Goal: Find specific page/section: Find specific page/section

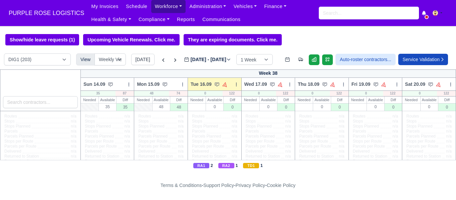
click at [164, 6] on link "Workforce" at bounding box center [168, 6] width 35 height 13
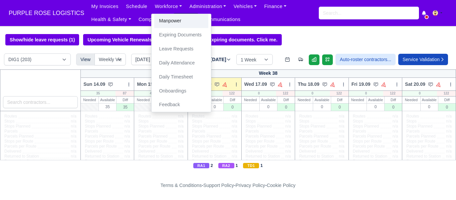
click at [170, 20] on link "Manpower" at bounding box center [181, 21] width 54 height 14
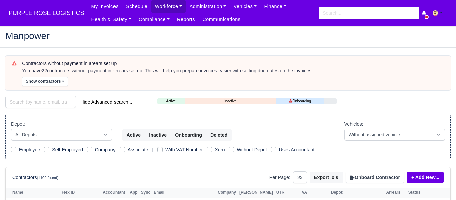
select select "25"
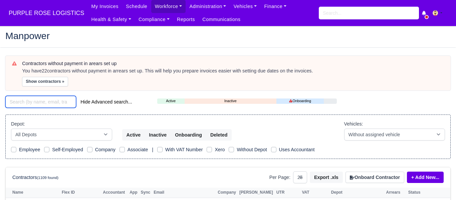
click at [46, 101] on input "search" at bounding box center [40, 102] width 71 height 12
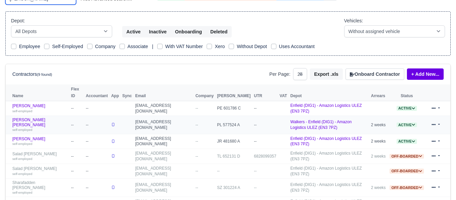
scroll to position [103, 0]
type input "adam"
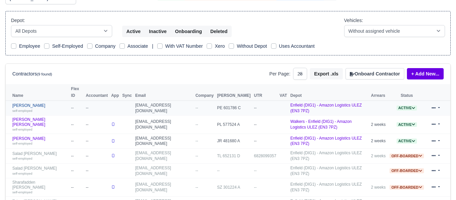
click at [32, 105] on link "Mohammed Adam self-employed" at bounding box center [39, 108] width 55 height 10
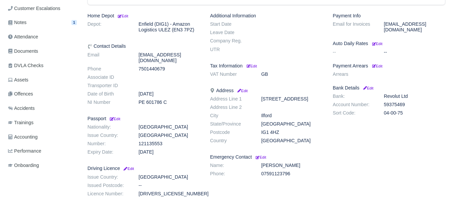
scroll to position [144, 0]
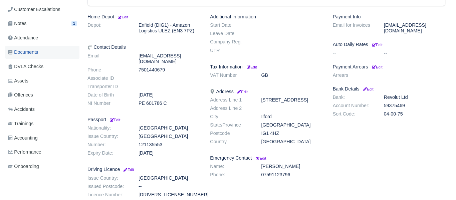
click at [31, 52] on span "Documents" at bounding box center [23, 52] width 30 height 8
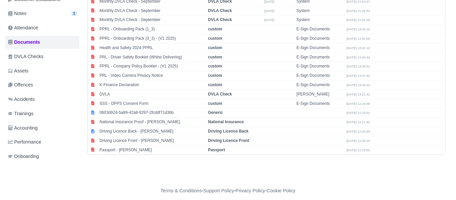
scroll to position [160, 0]
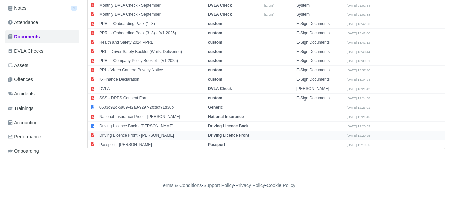
click at [246, 135] on strong "Driving Licence Front" at bounding box center [228, 135] width 41 height 5
select select "driving-licence-front"
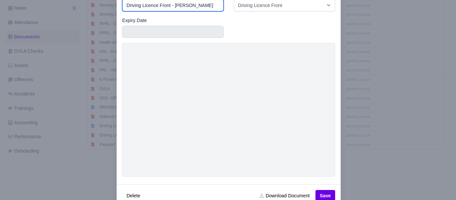
scroll to position [44, 0]
click at [391, 174] on div at bounding box center [228, 100] width 456 height 200
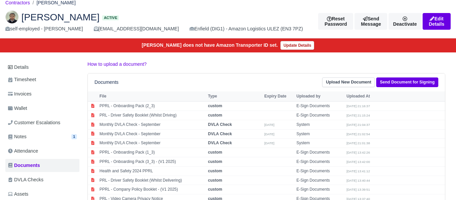
scroll to position [26, 0]
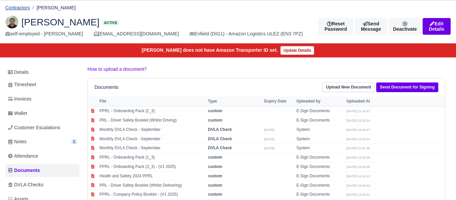
click at [18, 8] on link "Contractors" at bounding box center [17, 7] width 25 height 5
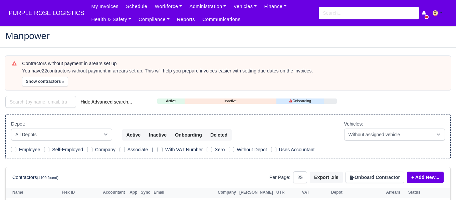
select select "25"
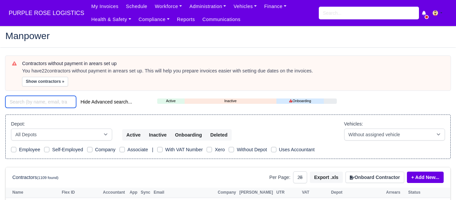
click at [43, 103] on input "search" at bounding box center [40, 102] width 71 height 12
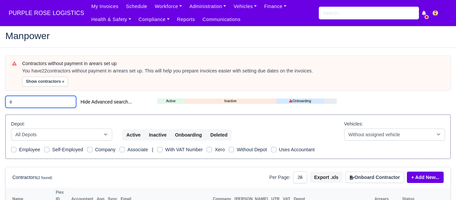
type input "i"
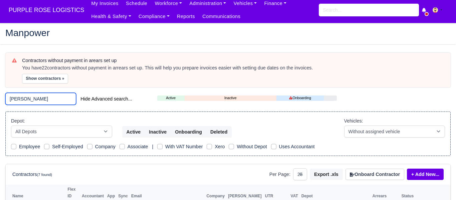
scroll to position [7, 0]
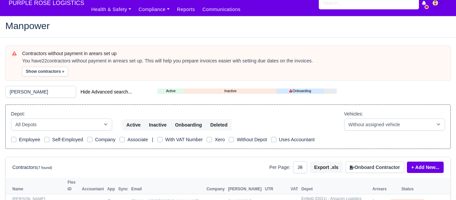
click at [451, 35] on div "Manpower" at bounding box center [227, 27] width 455 height 22
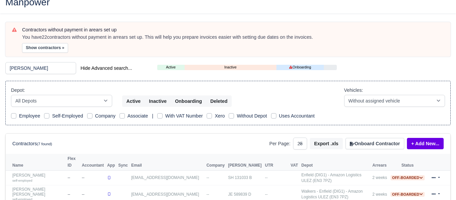
scroll to position [0, 0]
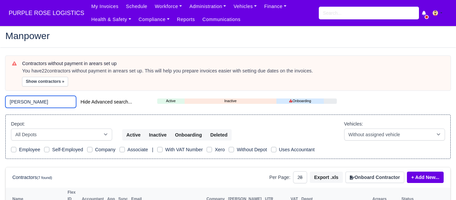
click at [29, 101] on input "patrick" at bounding box center [40, 102] width 71 height 12
type input "p"
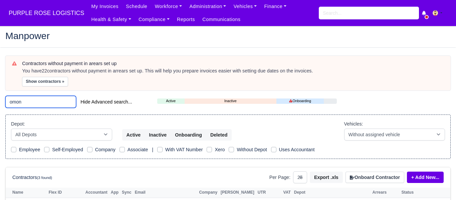
type input "omon"
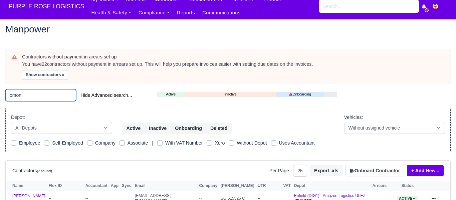
scroll to position [83, 0]
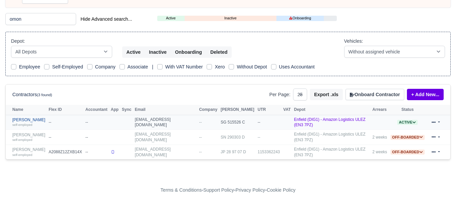
click at [32, 119] on link "Omon Aikhuele self-employed" at bounding box center [28, 123] width 33 height 10
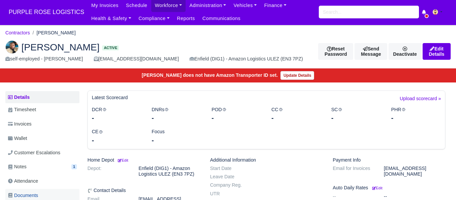
scroll to position [3, 0]
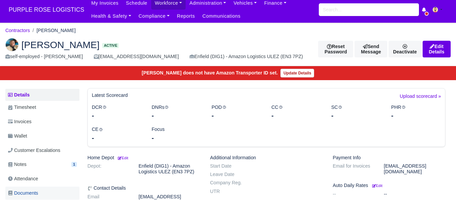
click at [34, 193] on span "Documents" at bounding box center [23, 193] width 30 height 8
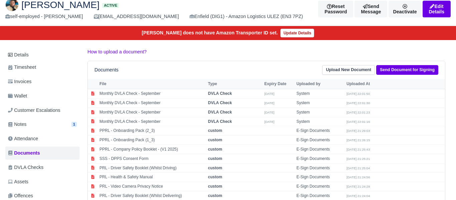
scroll to position [39, 0]
